Goal: Feedback & Contribution: Submit feedback/report problem

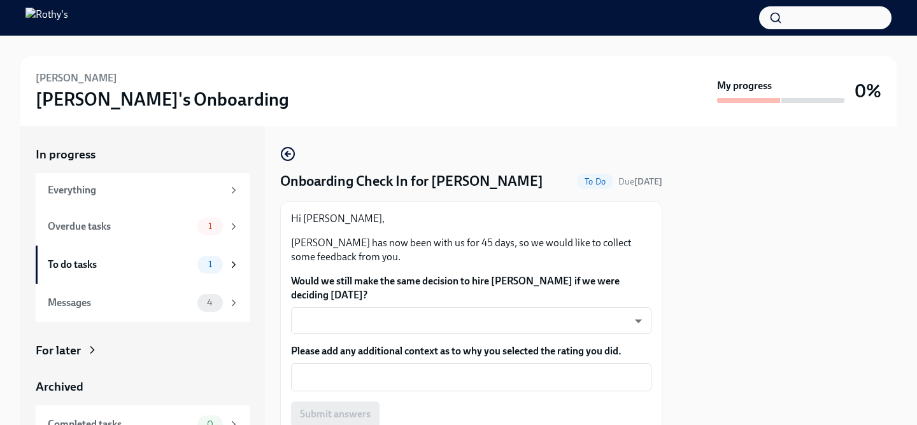
scroll to position [53, 0]
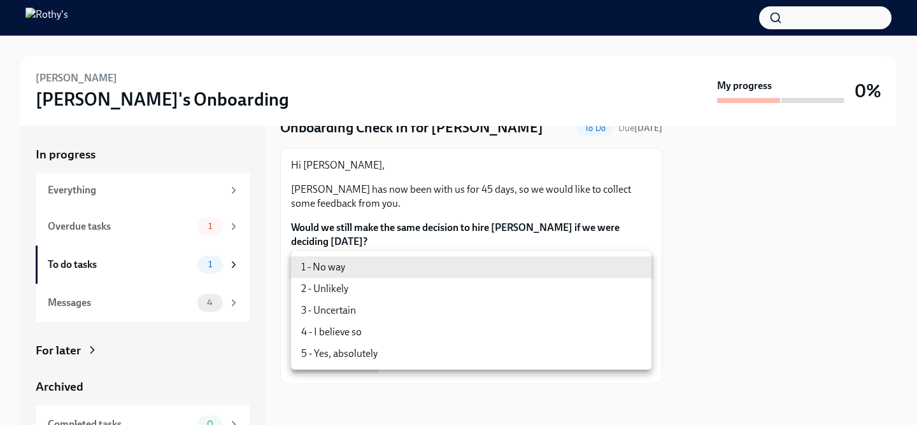
click at [478, 256] on body "[PERSON_NAME]'s Onboarding My progress 0% In progress Everything Overdue tasks …" at bounding box center [458, 212] width 917 height 425
click at [404, 357] on li "5 - Yes, absolutely" at bounding box center [471, 354] width 360 height 22
type input "ecD3jUuAv"
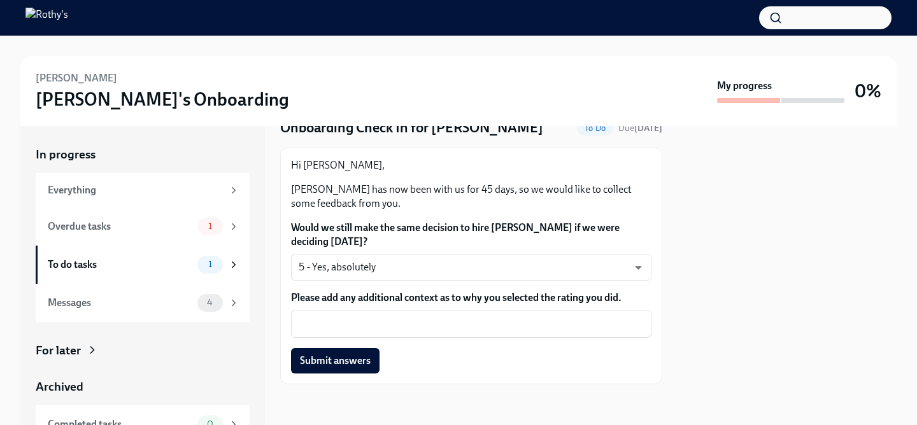
click at [833, 260] on div at bounding box center [786, 275] width 219 height 299
click at [828, 260] on div at bounding box center [786, 275] width 219 height 299
click at [706, 266] on div at bounding box center [786, 275] width 219 height 299
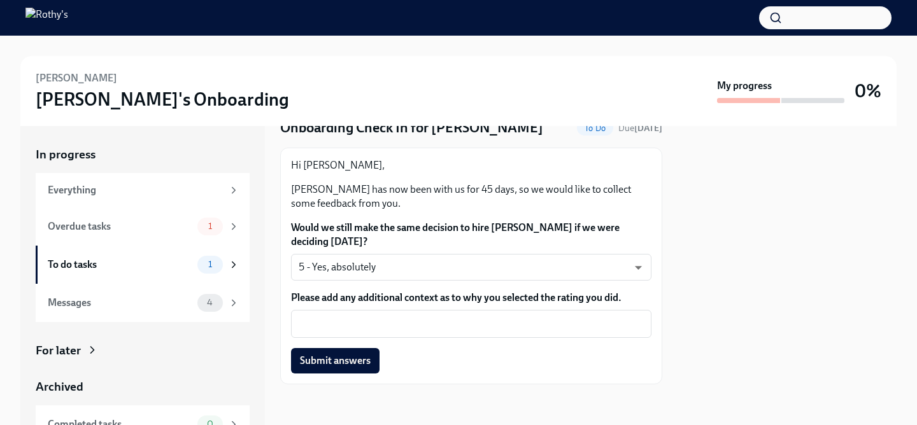
click at [734, 277] on div at bounding box center [786, 275] width 219 height 299
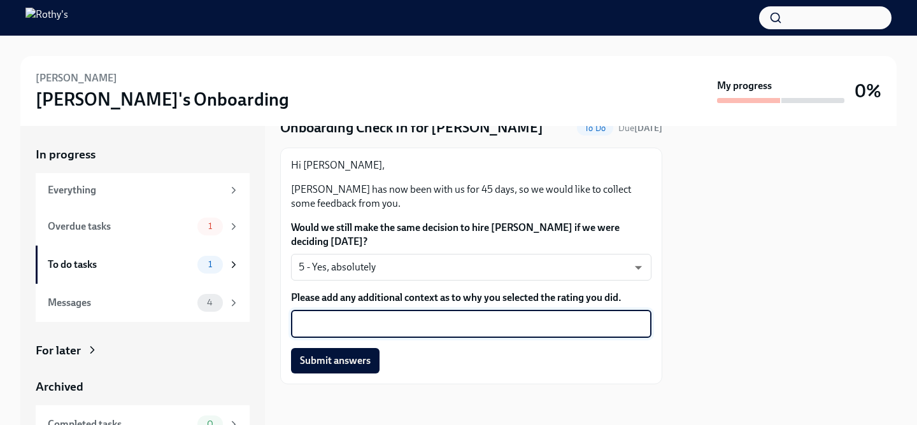
click at [586, 320] on textarea "Please add any additional context as to why you selected the rating you did." at bounding box center [471, 323] width 345 height 15
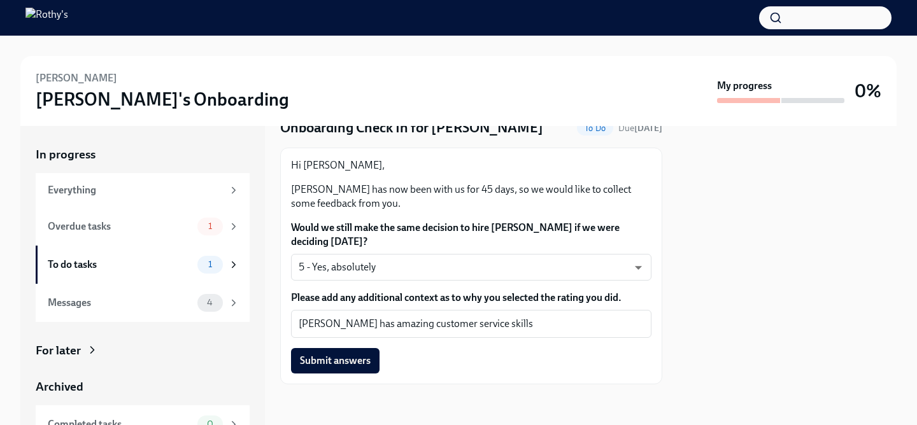
click at [812, 172] on div at bounding box center [786, 275] width 219 height 299
click at [527, 320] on textarea "[PERSON_NAME] has amazing customer service skills" at bounding box center [471, 323] width 345 height 15
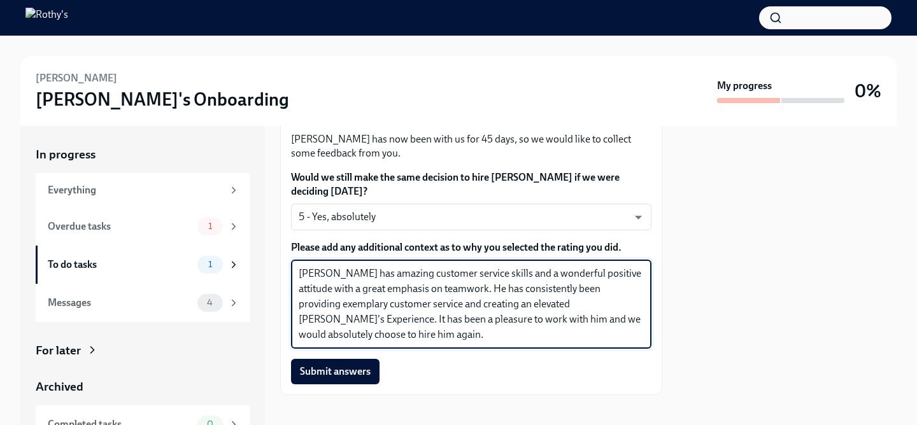
scroll to position [115, 0]
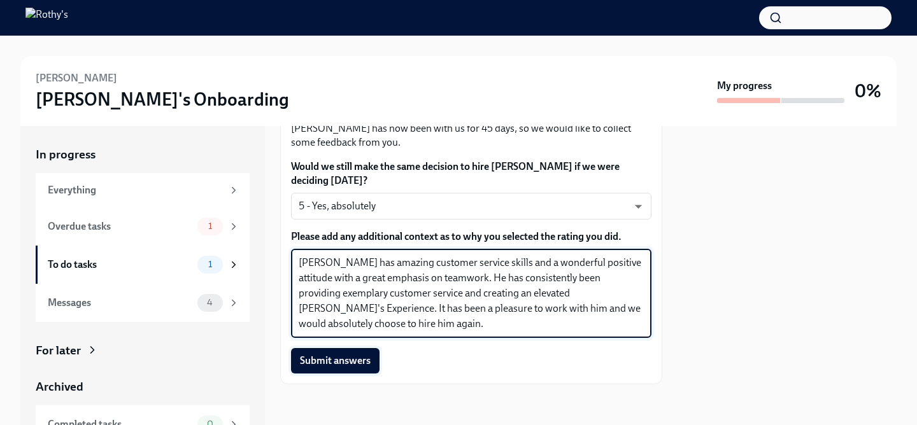
type textarea "[PERSON_NAME] has amazing customer service skills and a wonderful positive atti…"
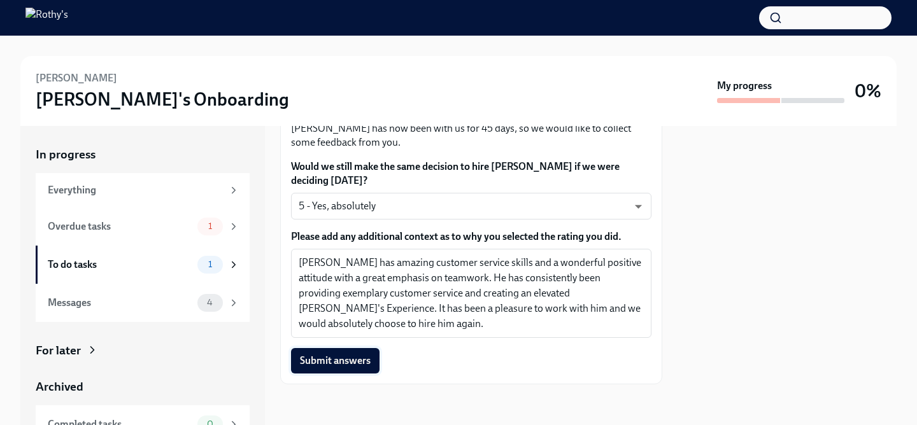
click at [365, 360] on span "Submit answers" at bounding box center [335, 361] width 71 height 13
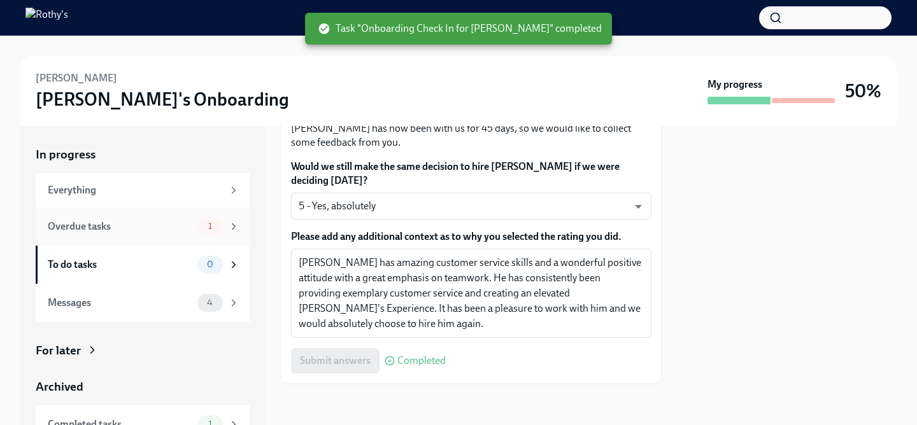
click at [120, 232] on div "Overdue tasks" at bounding box center [120, 227] width 145 height 14
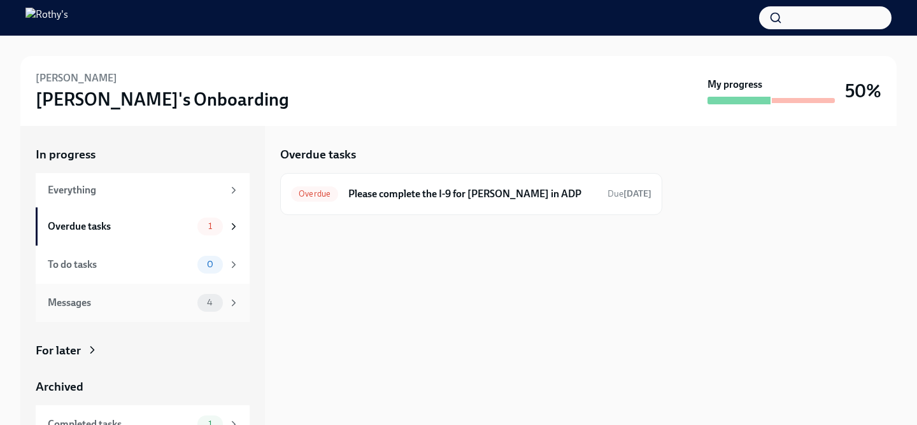
click at [136, 305] on div "Messages" at bounding box center [120, 303] width 145 height 14
